Goal: Task Accomplishment & Management: Use online tool/utility

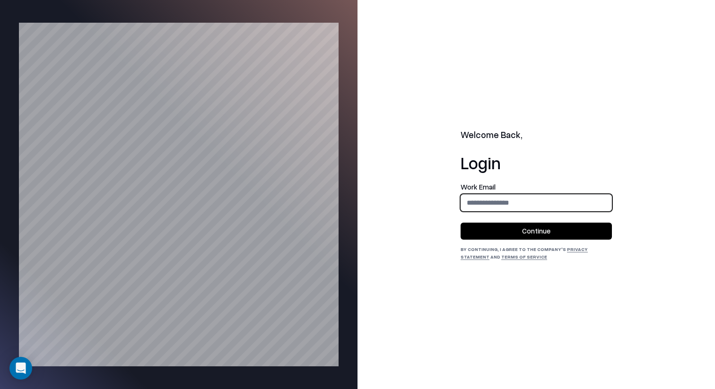
click at [527, 199] on input "email" at bounding box center [536, 202] width 150 height 17
type input "**********"
click at [536, 228] on button "Continue" at bounding box center [535, 231] width 151 height 17
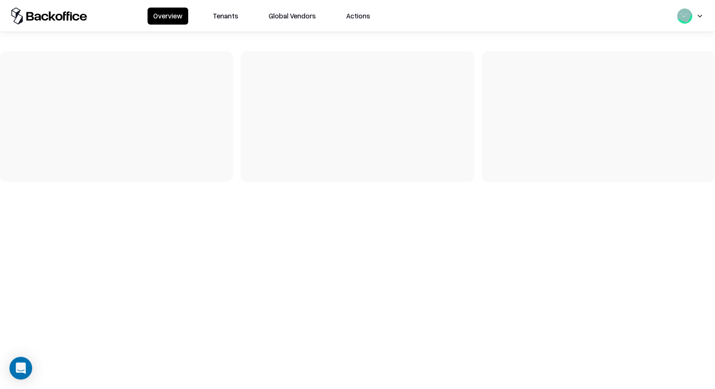
click at [221, 23] on button "Tenants" at bounding box center [225, 16] width 37 height 17
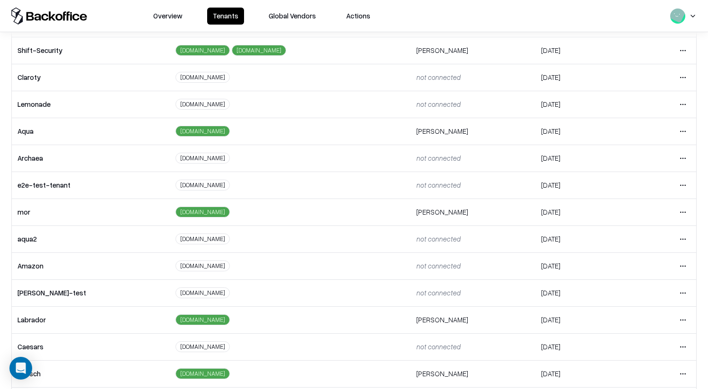
scroll to position [65, 0]
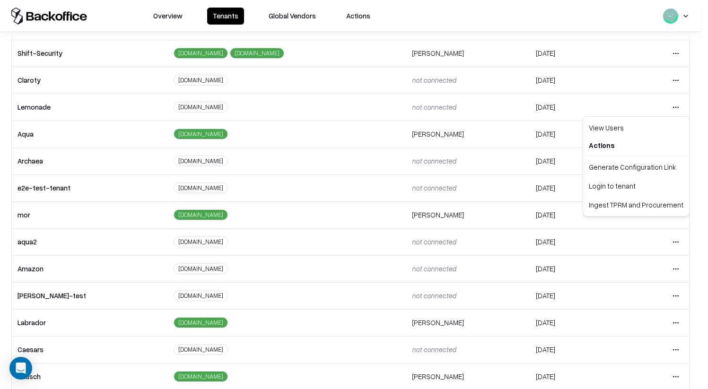
click at [676, 107] on html "Overview Tenants Global Vendors Actions Tenants Add Tenant Tenant name Domain A…" at bounding box center [354, 194] width 708 height 389
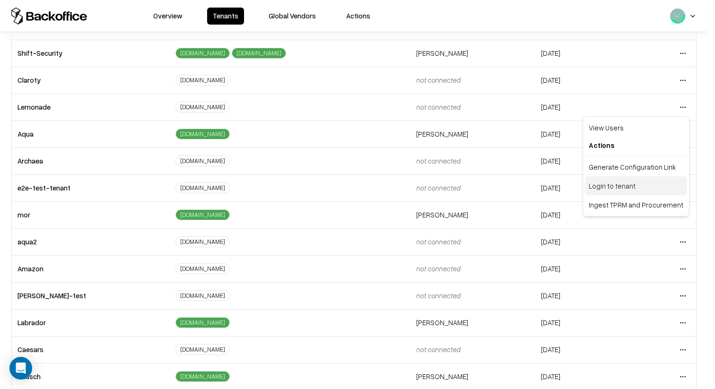
click at [615, 188] on div "Login to tenant" at bounding box center [636, 185] width 102 height 19
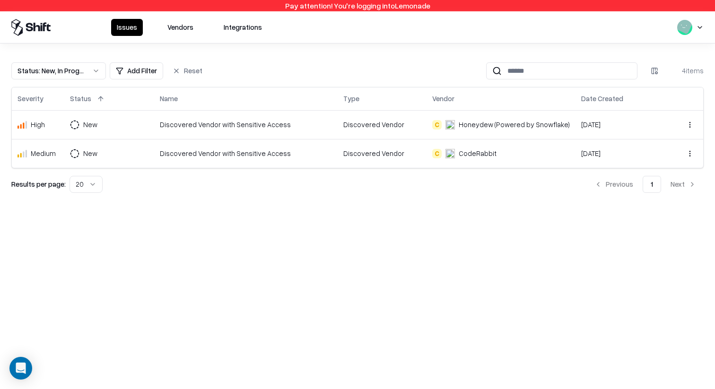
click at [195, 24] on button "Vendors" at bounding box center [180, 27] width 37 height 17
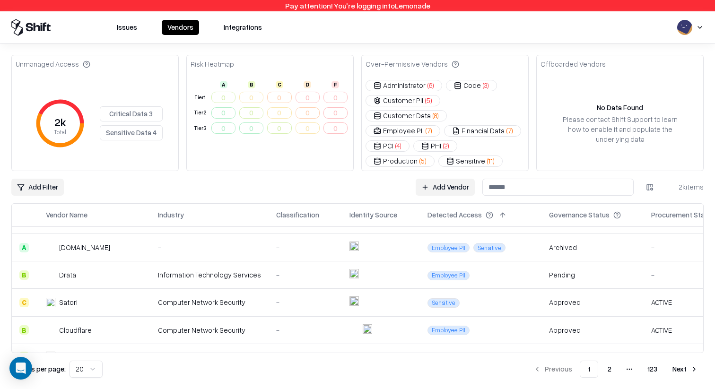
scroll to position [282, 0]
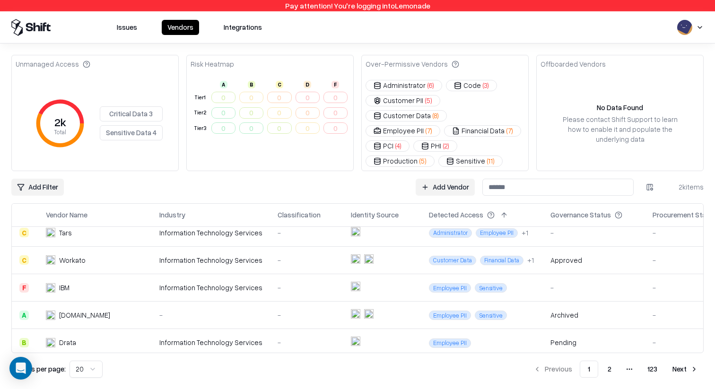
click at [262, 277] on td "Information Technology Services" at bounding box center [211, 287] width 118 height 27
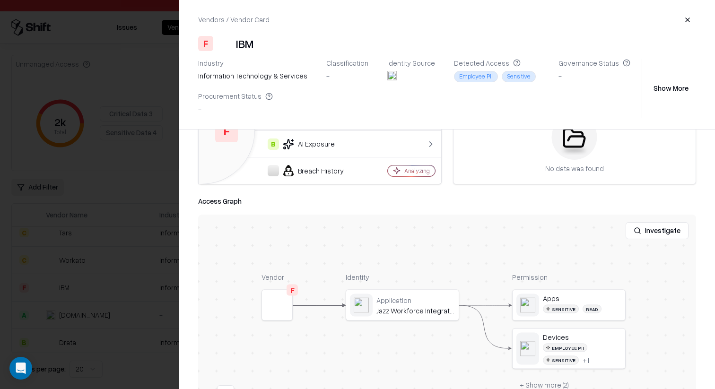
scroll to position [155, 0]
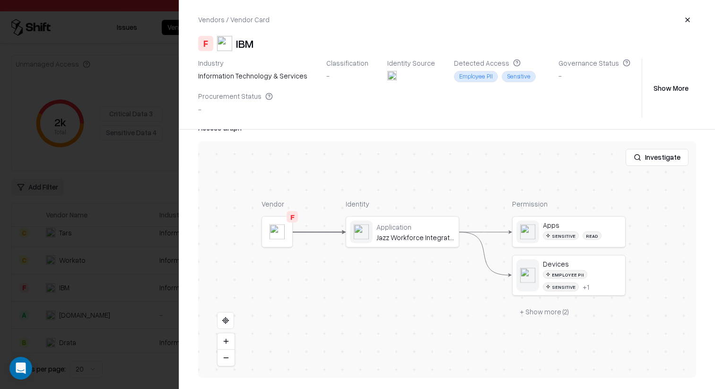
click at [680, 22] on button "button" at bounding box center [687, 19] width 17 height 17
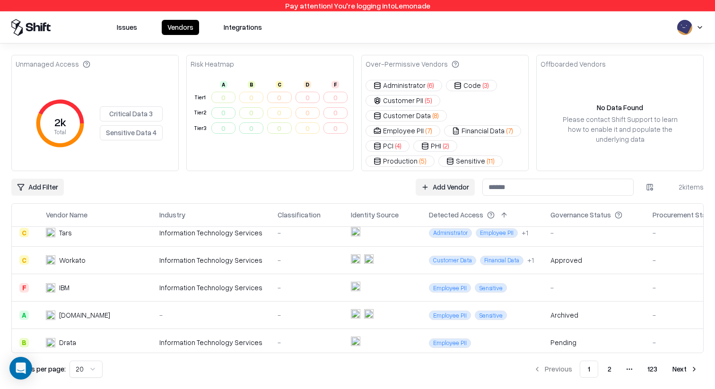
click at [554, 255] on div "Approved" at bounding box center [566, 260] width 32 height 10
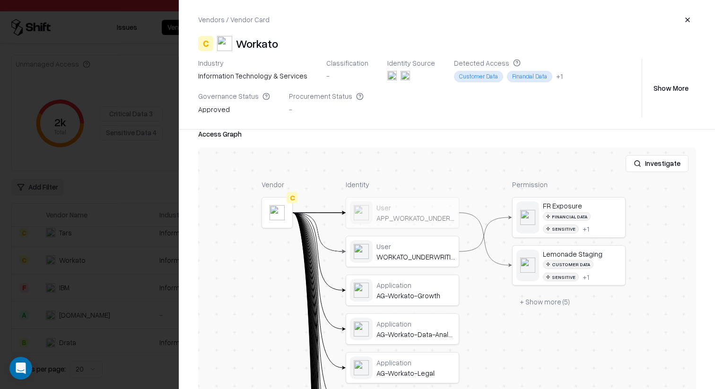
scroll to position [0, 0]
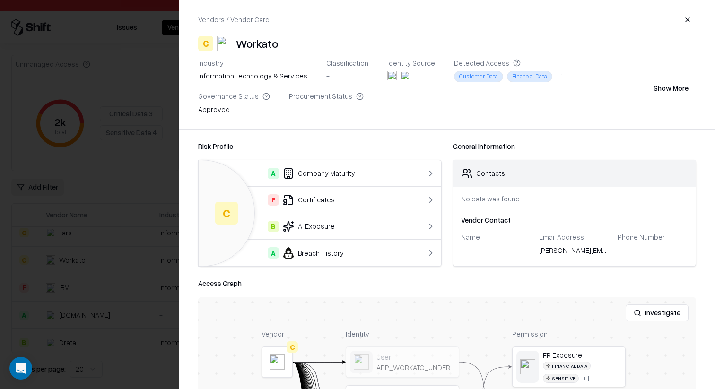
click at [682, 85] on button "Show More" at bounding box center [671, 87] width 50 height 17
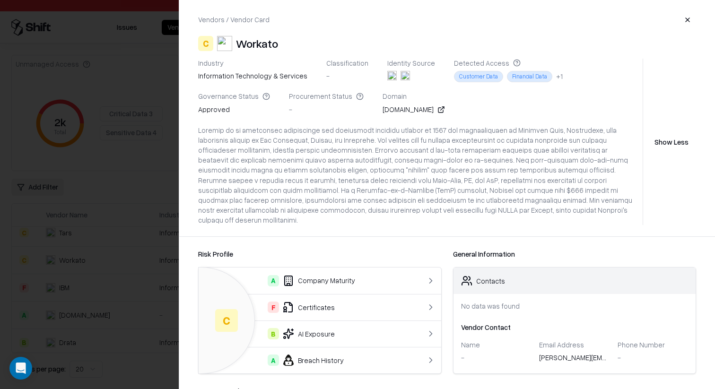
click at [289, 98] on div "Procurement Status" at bounding box center [326, 96] width 75 height 9
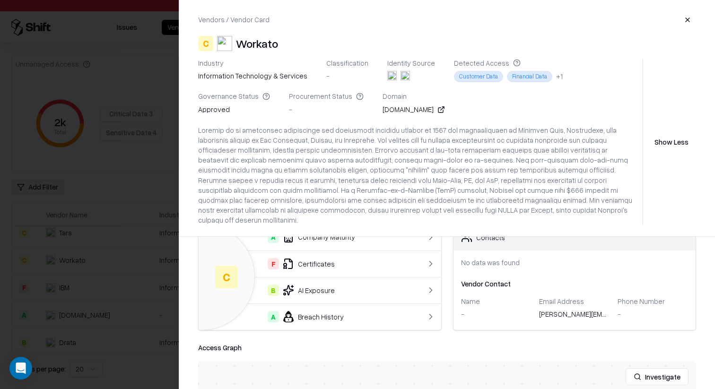
scroll to position [85, 0]
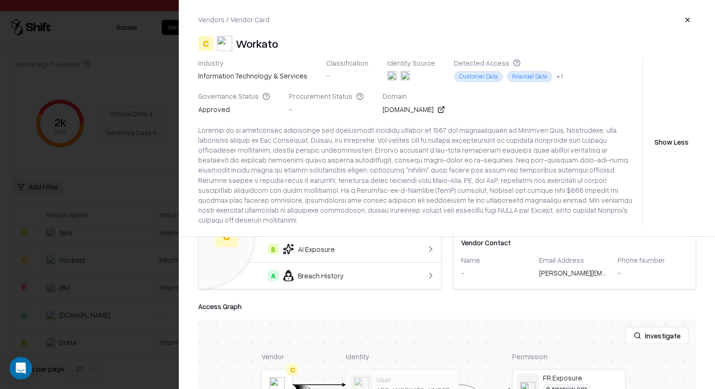
click at [687, 15] on button "button" at bounding box center [687, 19] width 17 height 17
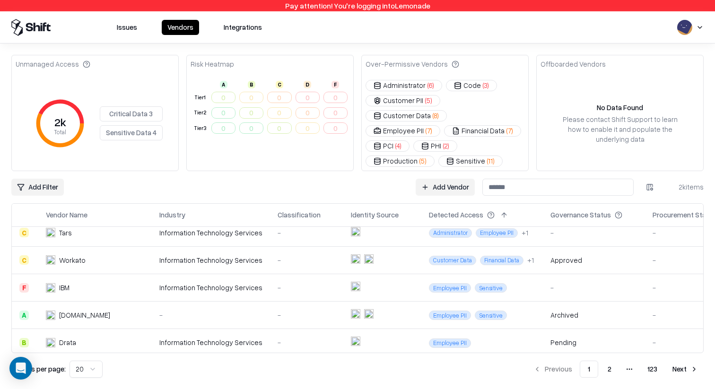
scroll to position [282, 37]
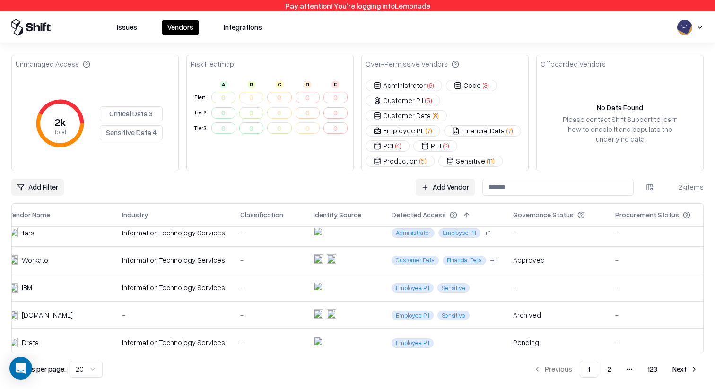
click at [632, 210] on div "Procurement Status" at bounding box center [647, 215] width 64 height 10
click at [694, 209] on button at bounding box center [699, 214] width 11 height 11
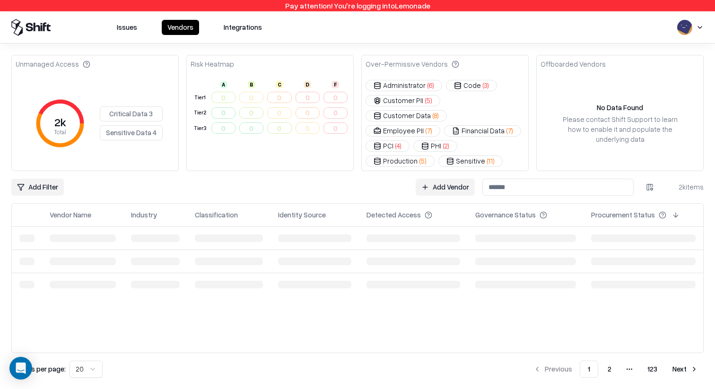
scroll to position [0, 0]
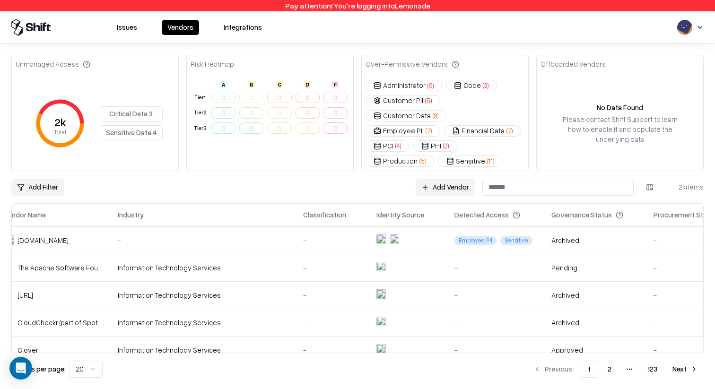
scroll to position [0, 74]
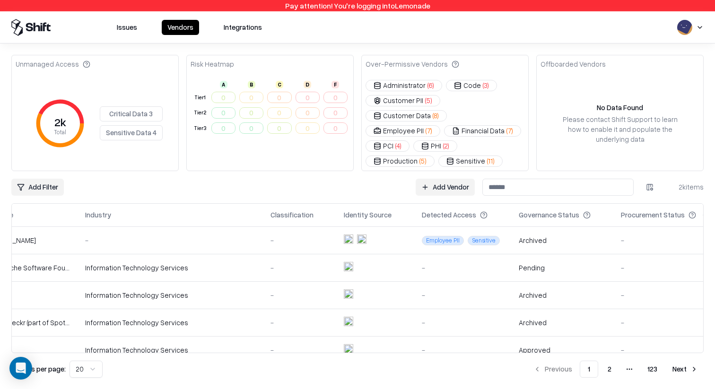
click at [699, 209] on button at bounding box center [704, 214] width 11 height 11
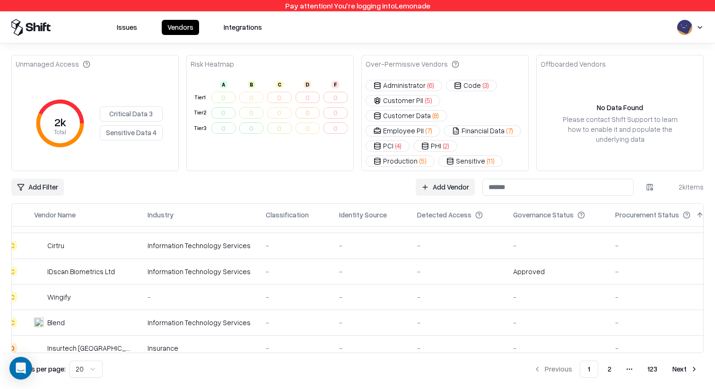
scroll to position [377, 0]
